Goal: Task Accomplishment & Management: Use online tool/utility

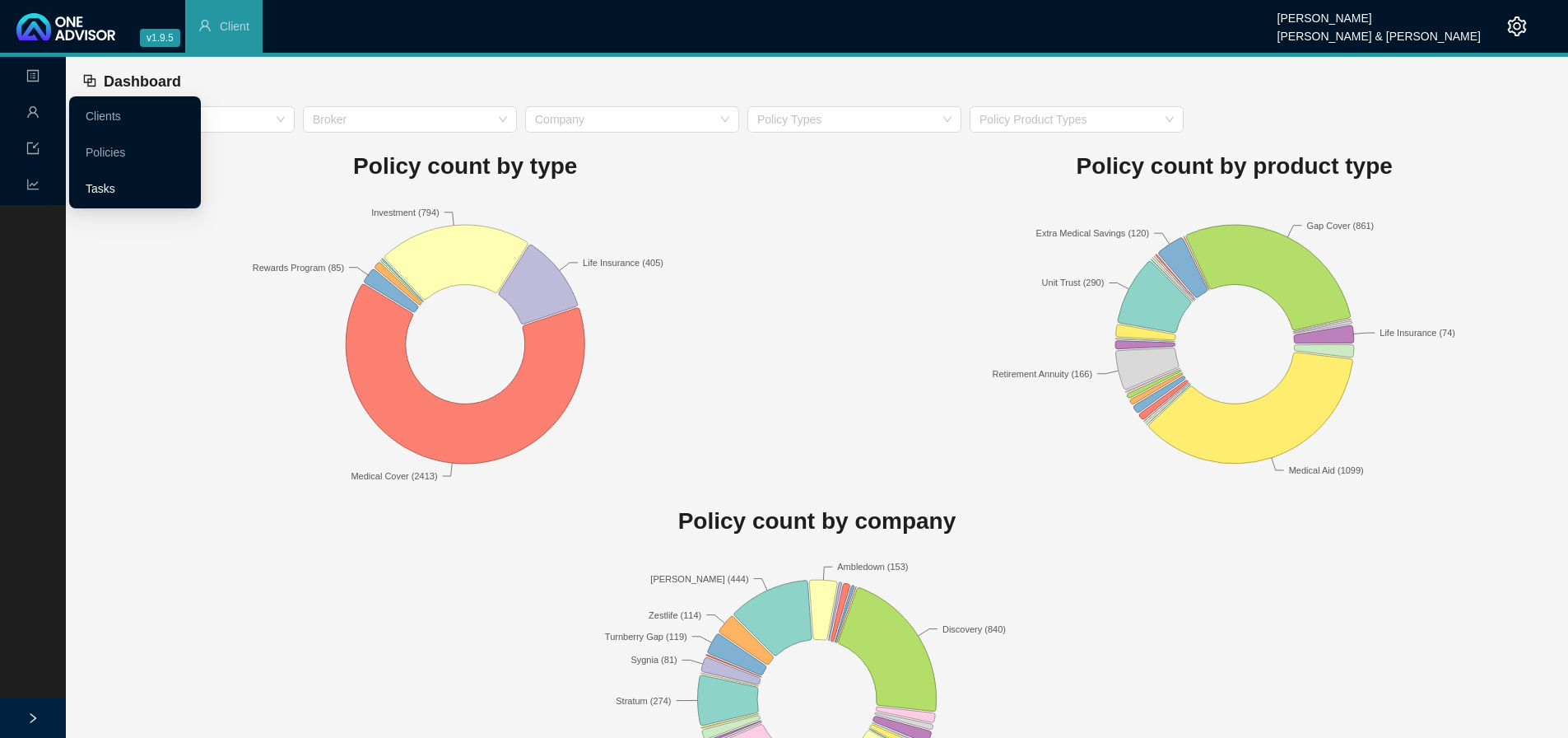
drag, startPoint x: 101, startPoint y: 186, endPoint x: 121, endPoint y: 185, distance: 20.0
click at [102, 185] on link "Tasks" at bounding box center [100, 189] width 30 height 14
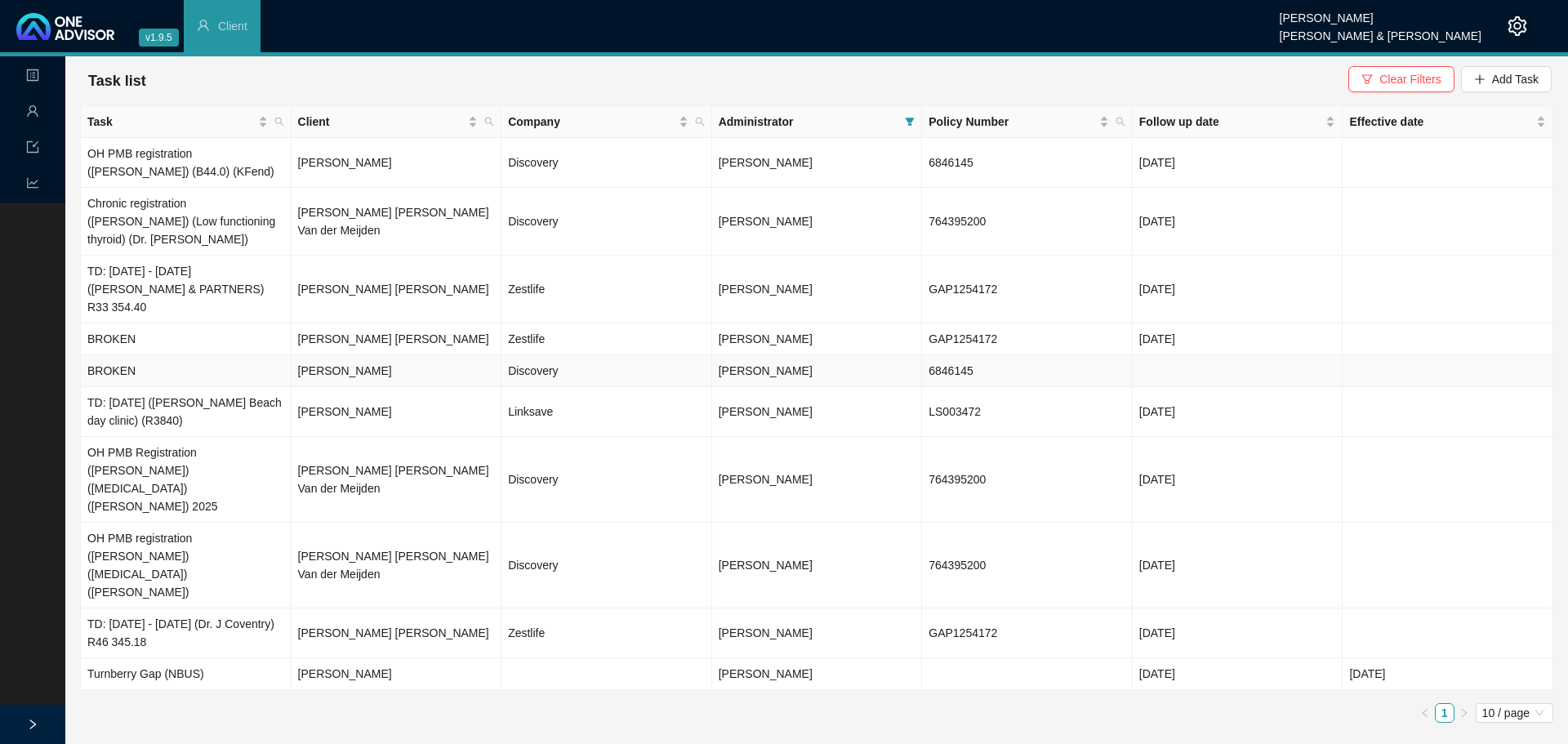
click at [329, 355] on td "[PERSON_NAME]" at bounding box center [397, 371] width 211 height 32
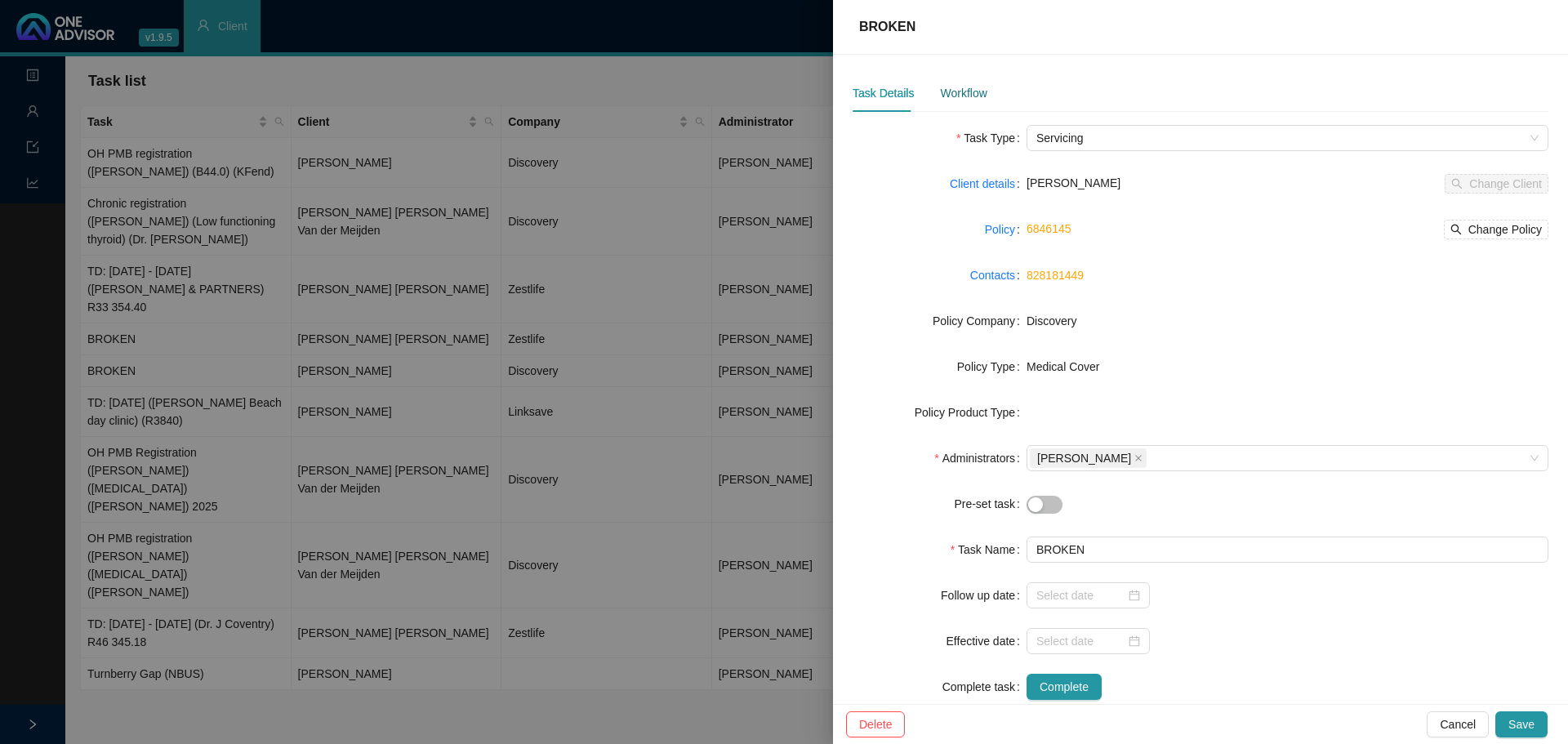
click at [944, 95] on div "Workflow" at bounding box center [964, 92] width 47 height 18
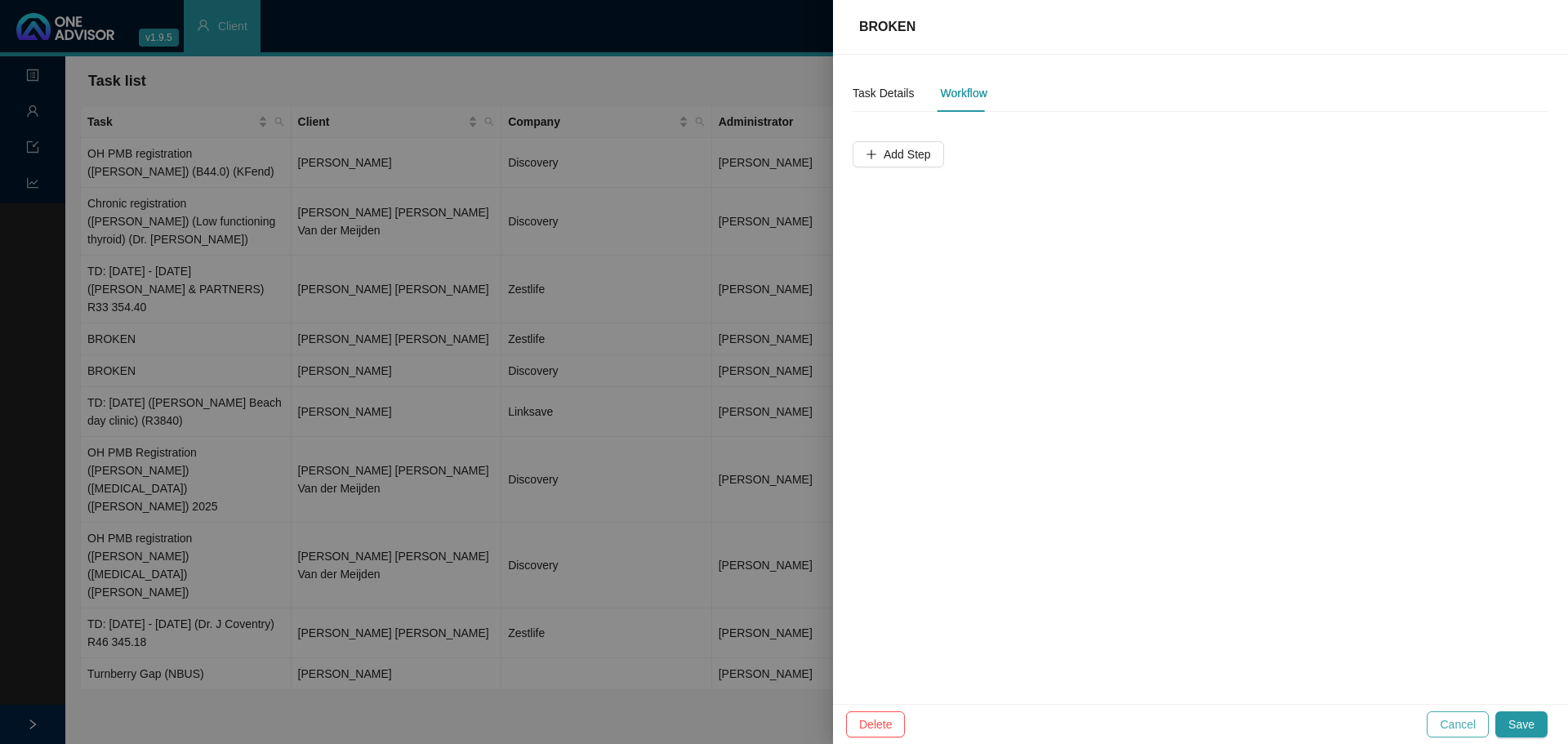
click at [1471, 721] on span "Cancel" at bounding box center [1457, 724] width 36 height 18
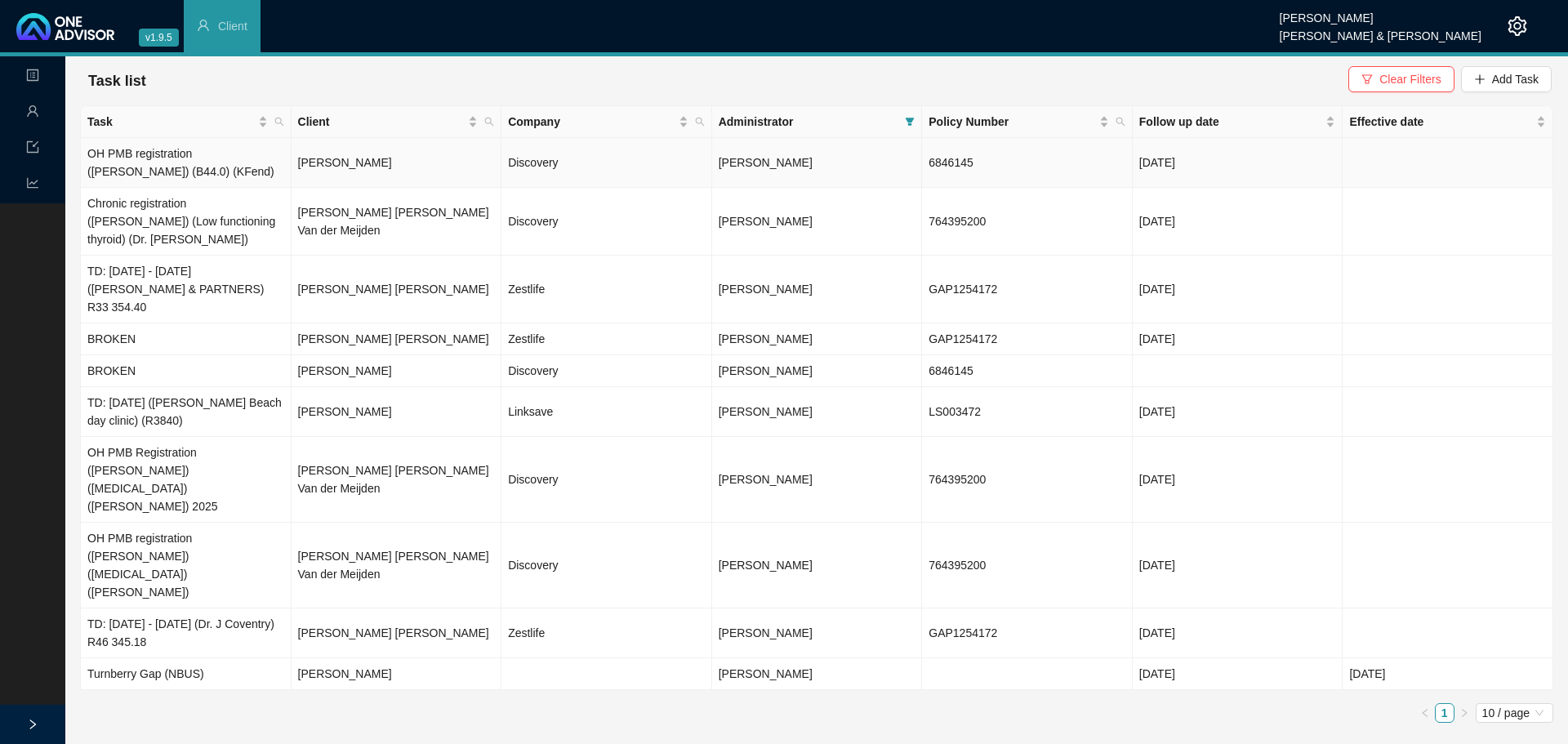
click at [765, 170] on td "[PERSON_NAME]" at bounding box center [818, 163] width 211 height 49
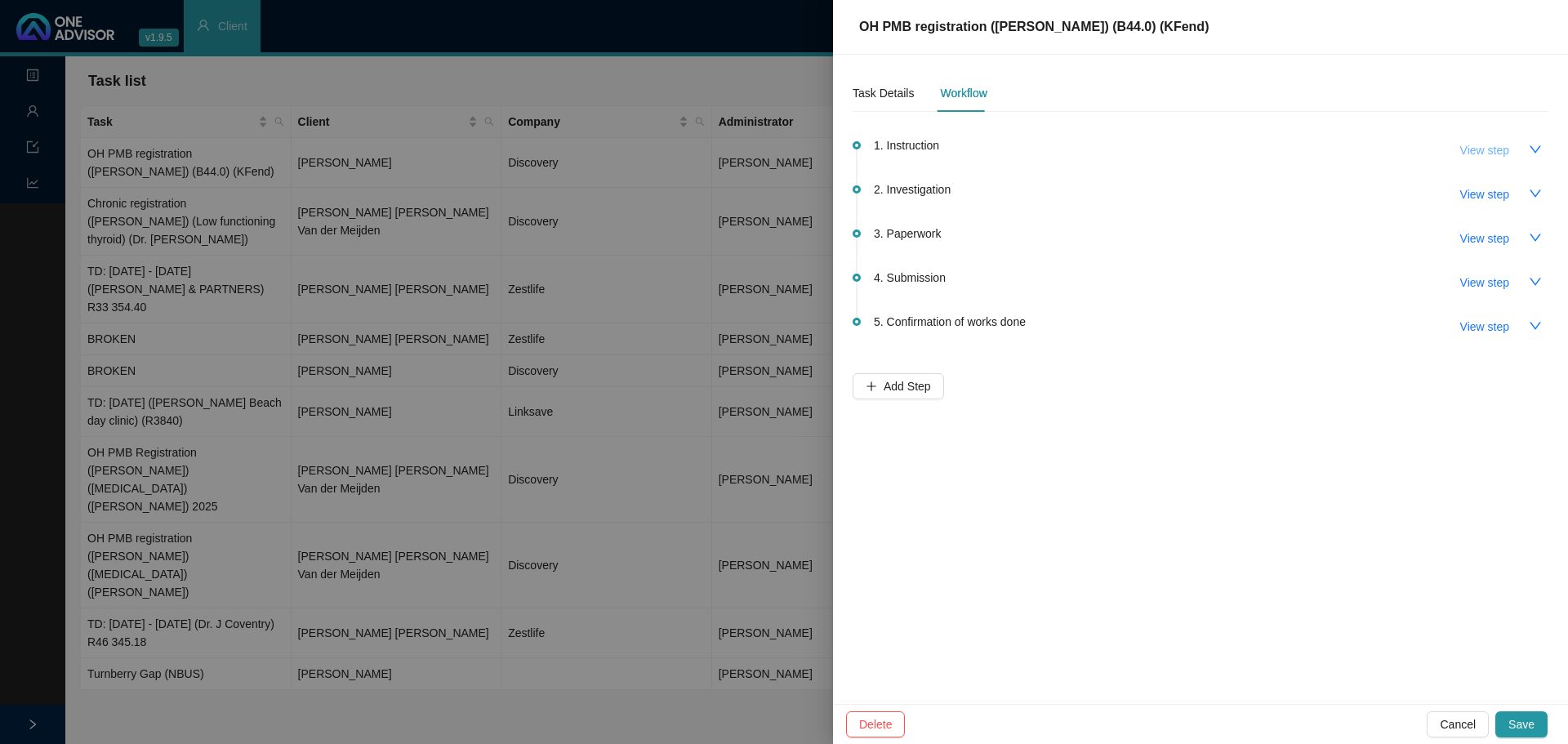
click at [1497, 142] on span "View step" at bounding box center [1485, 150] width 49 height 18
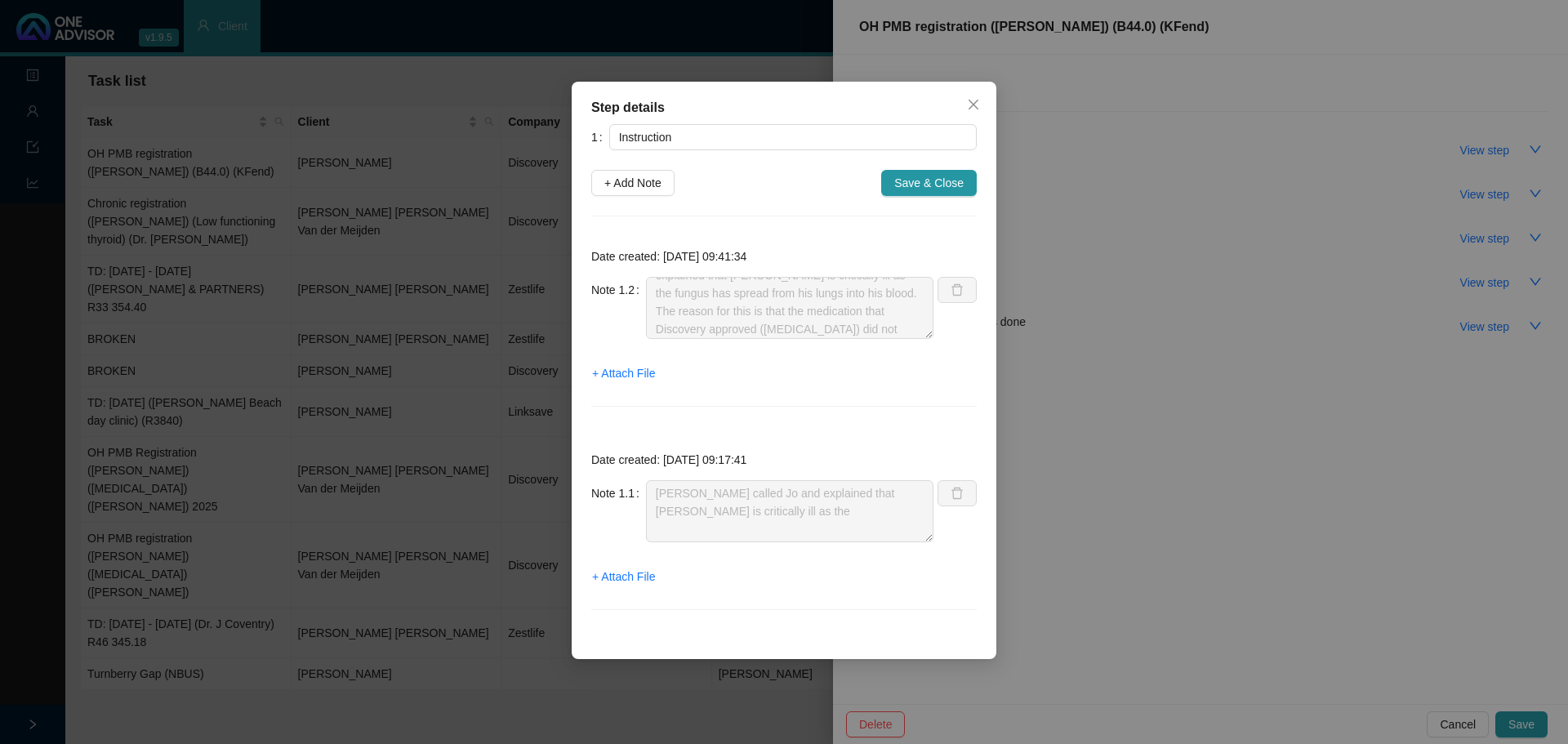
scroll to position [54, 0]
click at [976, 104] on icon "close" at bounding box center [974, 105] width 13 height 13
